Goal: Find contact information: Find contact information

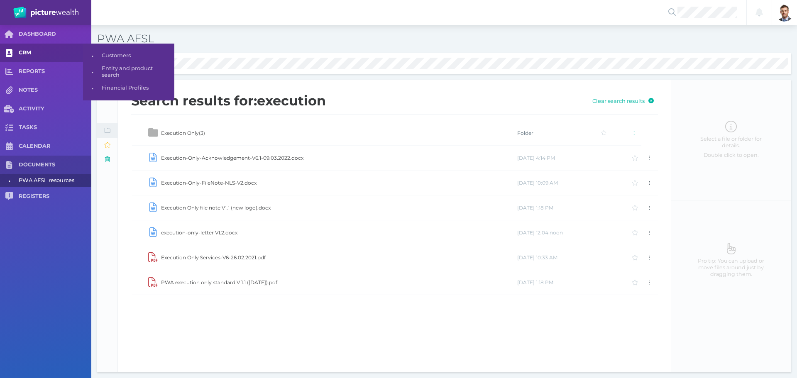
click at [22, 50] on span "CRM" at bounding box center [55, 52] width 73 height 7
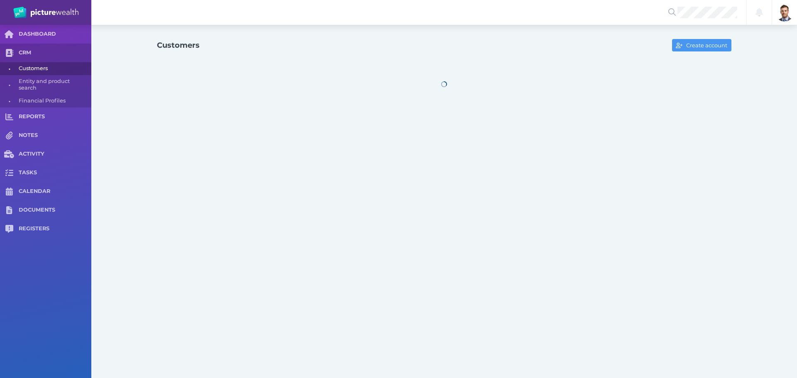
select select "25"
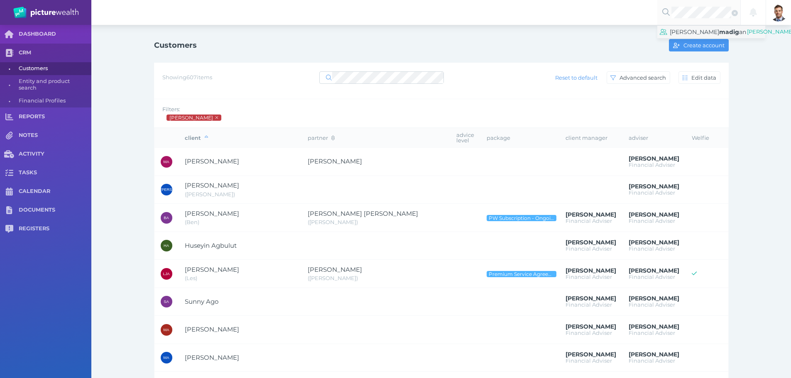
click at [682, 36] on span "[PERSON_NAME]" at bounding box center [694, 31] width 49 height 7
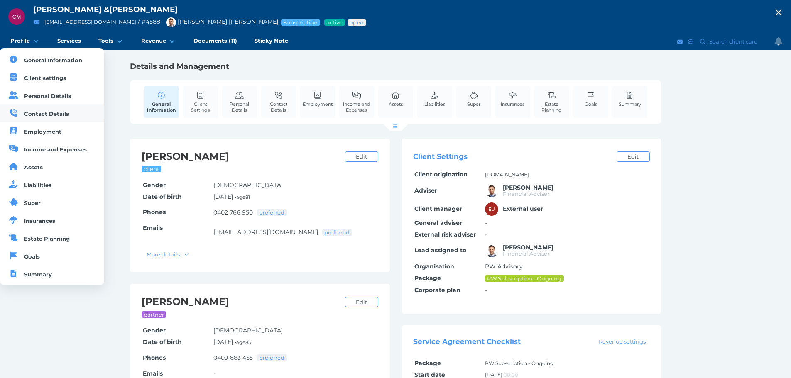
click at [50, 110] on span "Contact Details" at bounding box center [46, 113] width 45 height 7
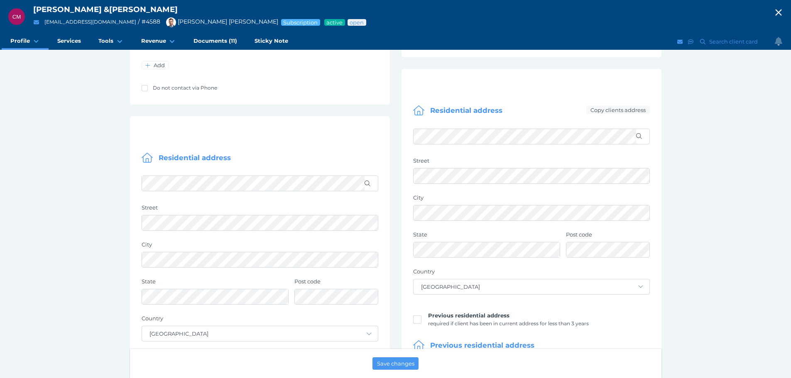
scroll to position [332, 0]
